Goal: Task Accomplishment & Management: Use online tool/utility

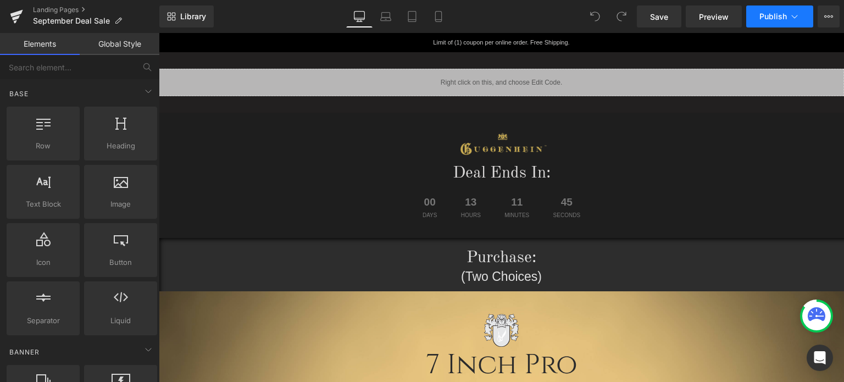
click at [796, 16] on icon at bounding box center [794, 16] width 11 height 11
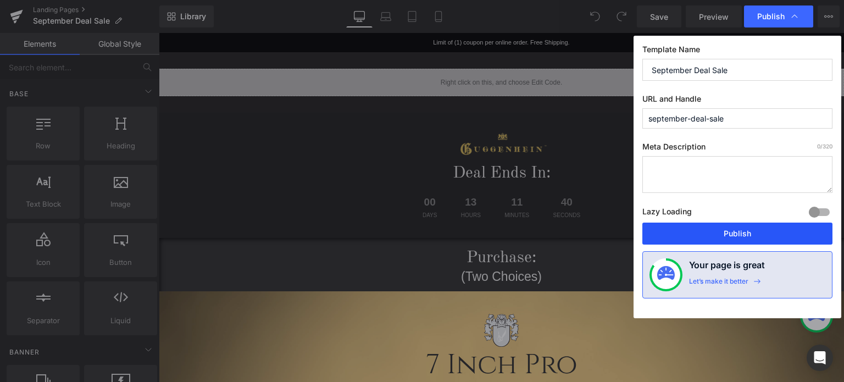
drag, startPoint x: 741, startPoint y: 234, endPoint x: 480, endPoint y: 171, distance: 268.5
click at [741, 234] on button "Publish" at bounding box center [738, 234] width 190 height 22
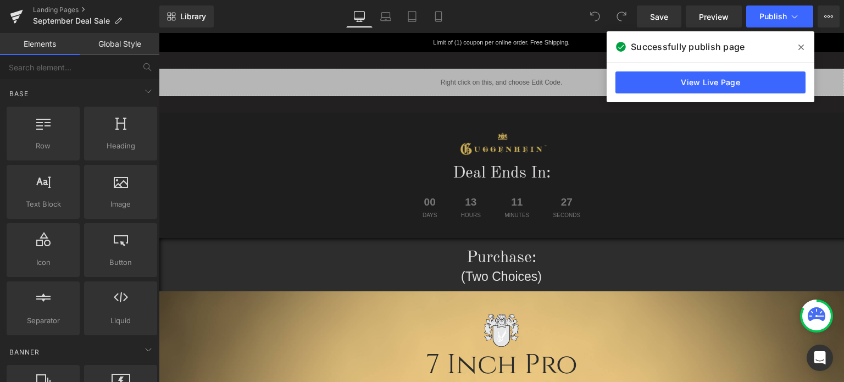
click at [802, 47] on icon at bounding box center [801, 47] width 5 height 9
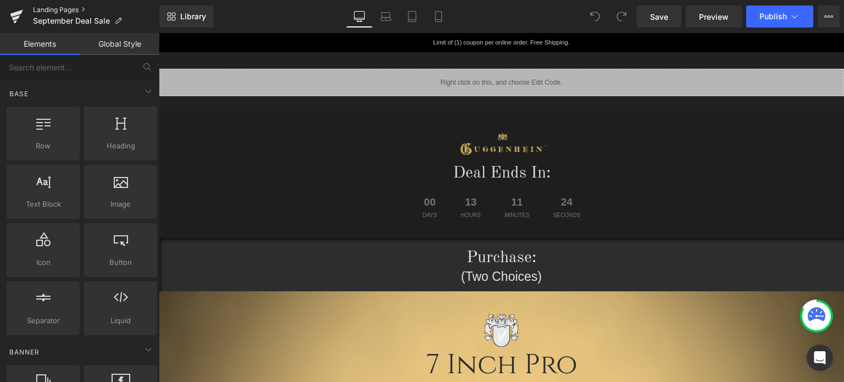
click at [62, 9] on link "Landing Pages" at bounding box center [96, 9] width 126 height 9
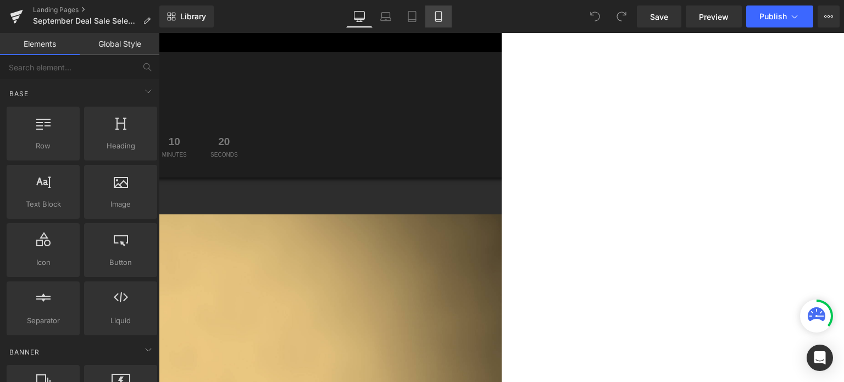
click at [431, 19] on link "Mobile" at bounding box center [438, 16] width 26 height 22
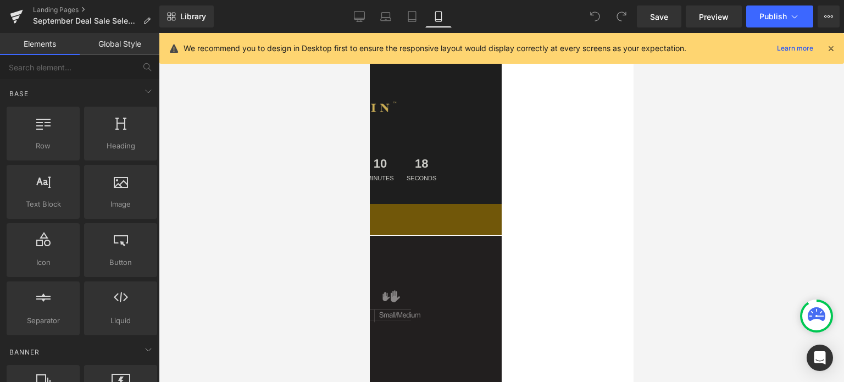
click at [832, 49] on icon at bounding box center [831, 48] width 10 height 10
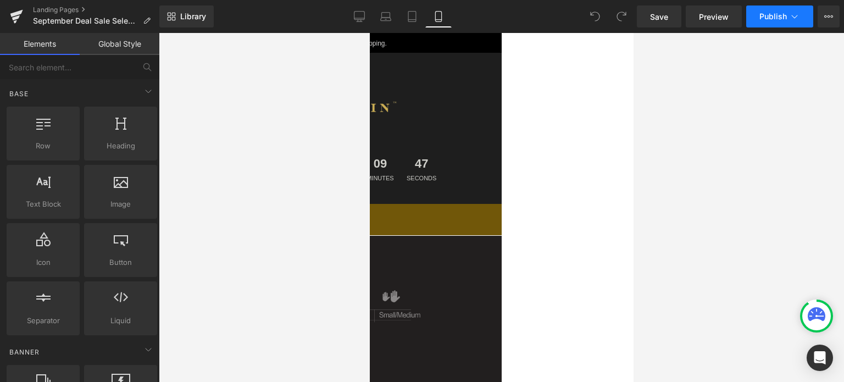
click at [791, 20] on icon at bounding box center [794, 16] width 11 height 11
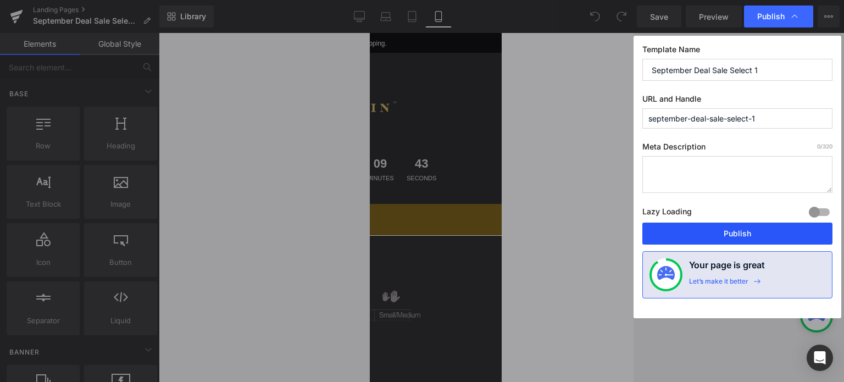
click at [742, 234] on button "Publish" at bounding box center [738, 234] width 190 height 22
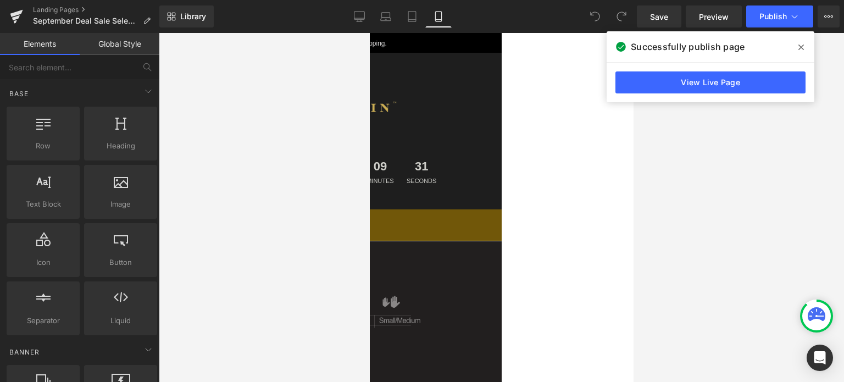
click at [801, 48] on icon at bounding box center [801, 47] width 5 height 5
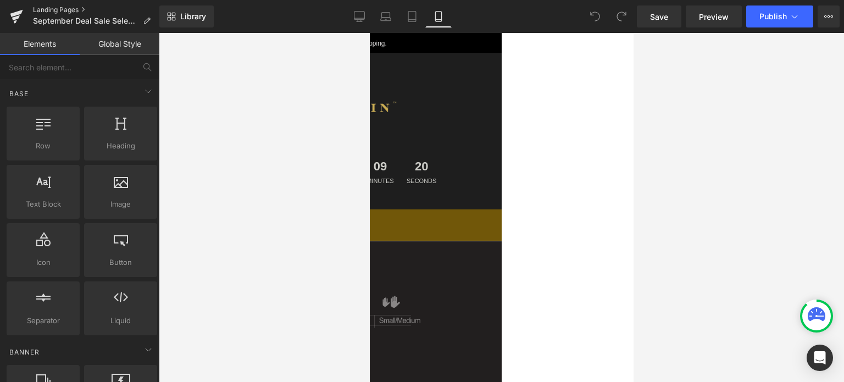
click at [62, 10] on link "Landing Pages" at bounding box center [96, 9] width 126 height 9
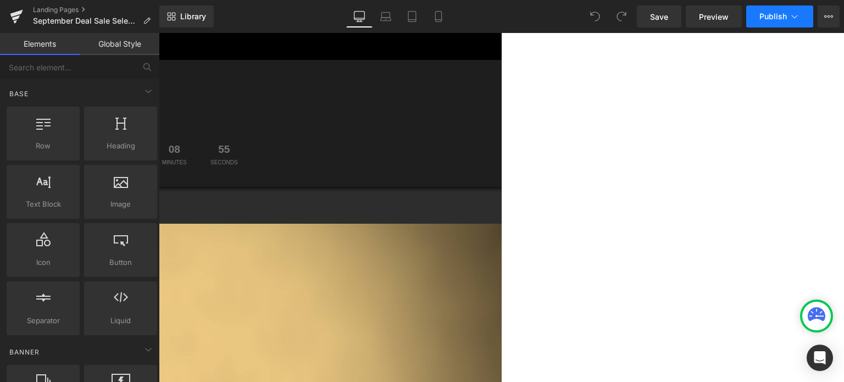
click at [785, 17] on span "Publish" at bounding box center [773, 16] width 27 height 9
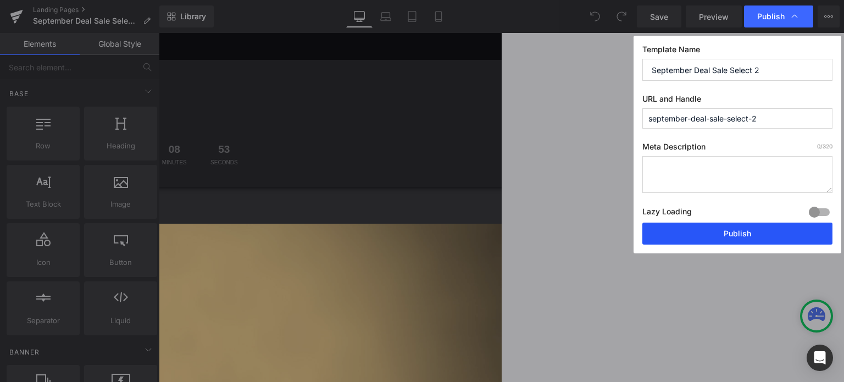
drag, startPoint x: 740, startPoint y: 232, endPoint x: 347, endPoint y: 104, distance: 413.3
click at [740, 232] on button "Publish" at bounding box center [738, 234] width 190 height 22
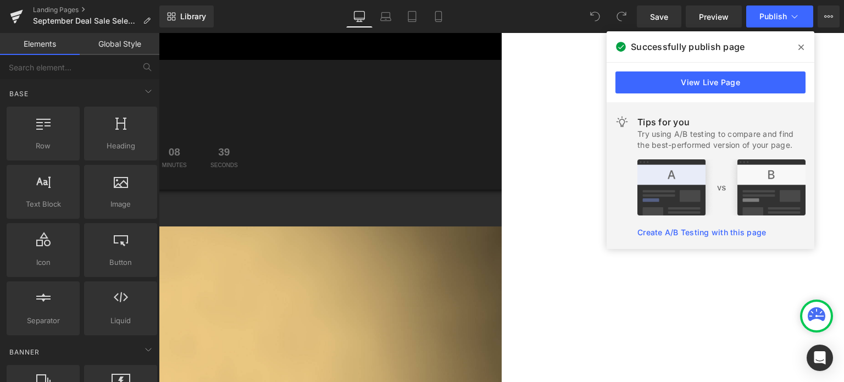
click at [803, 47] on icon at bounding box center [801, 47] width 5 height 9
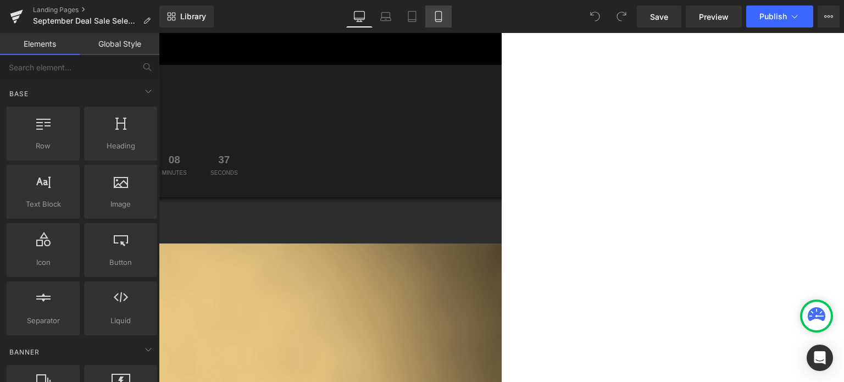
click at [435, 21] on icon at bounding box center [438, 16] width 11 height 11
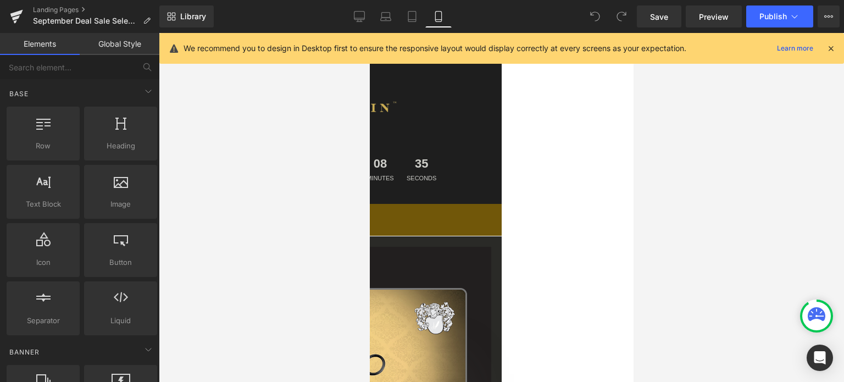
click at [833, 48] on icon at bounding box center [831, 48] width 10 height 10
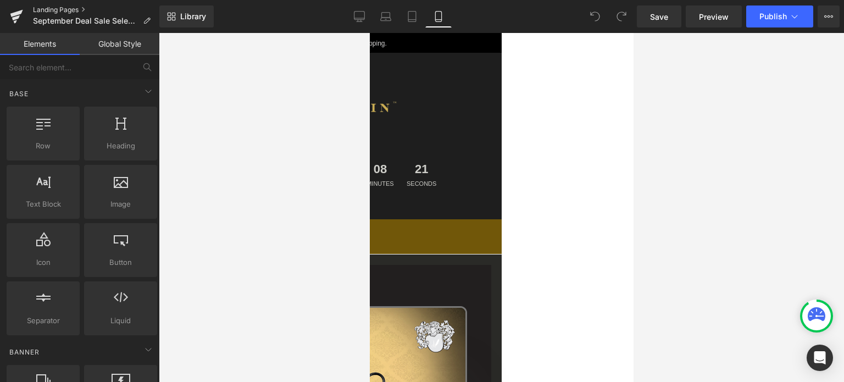
click at [61, 9] on link "Landing Pages" at bounding box center [96, 9] width 126 height 9
